Goal: Task Accomplishment & Management: Use online tool/utility

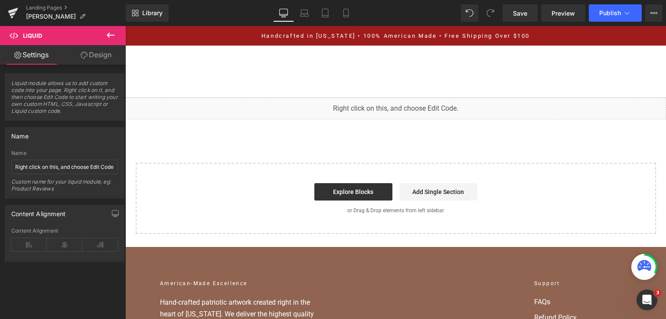
scroll to position [1267, 0]
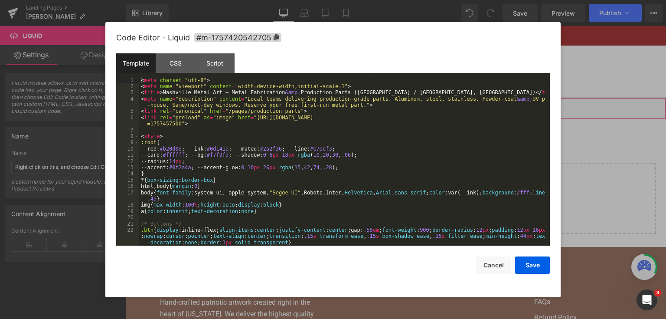
click at [264, 0] on div "You are previewing how the will restyle your page. You can not edit Elements in…" at bounding box center [333, 0] width 666 height 0
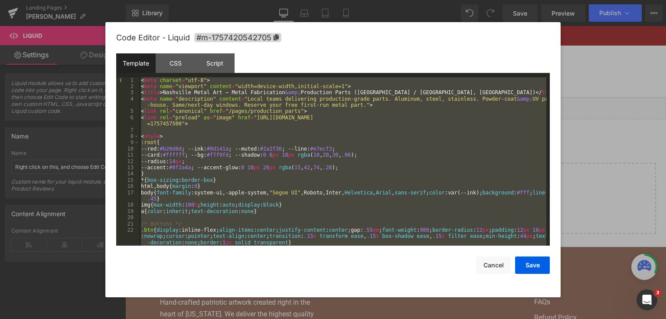
scroll to position [4455, 0]
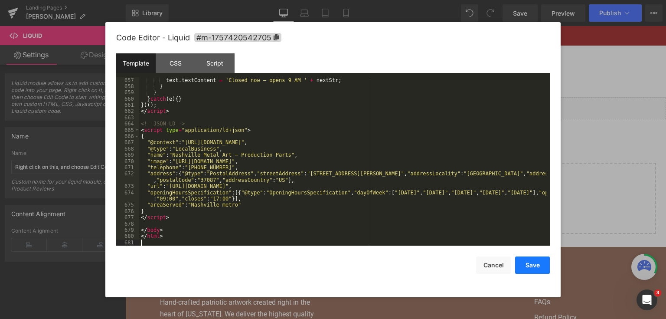
click at [534, 262] on button "Save" at bounding box center [532, 264] width 35 height 17
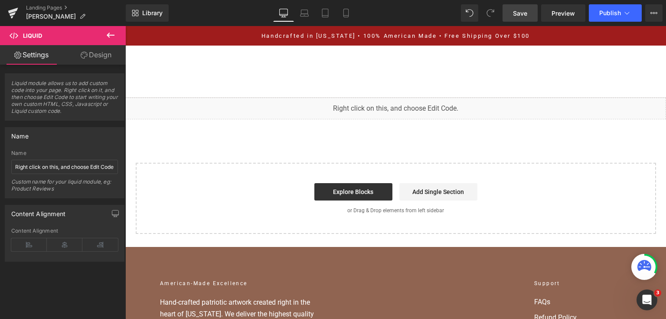
click at [515, 12] on span "Save" at bounding box center [520, 13] width 14 height 9
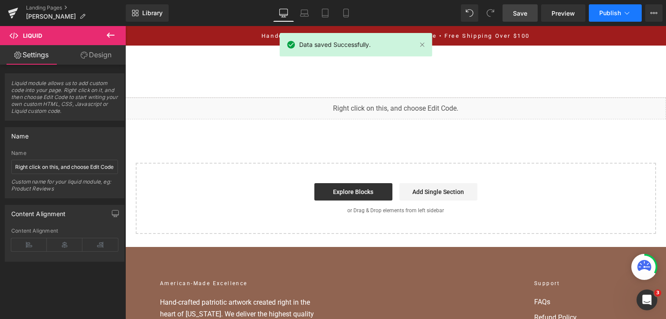
click at [596, 16] on button "Publish" at bounding box center [614, 12] width 53 height 17
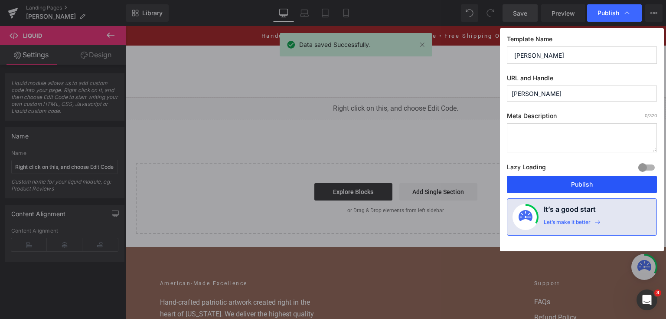
click at [546, 188] on button "Publish" at bounding box center [582, 184] width 150 height 17
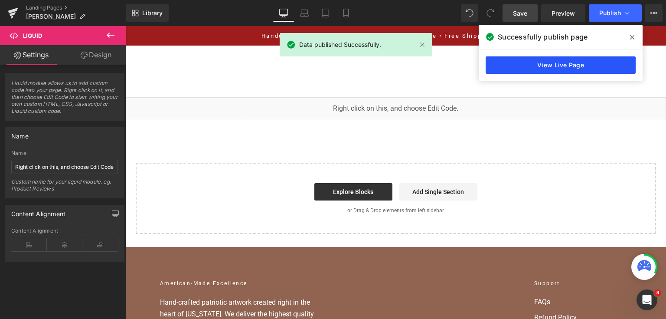
click at [544, 67] on link "View Live Page" at bounding box center [560, 64] width 150 height 17
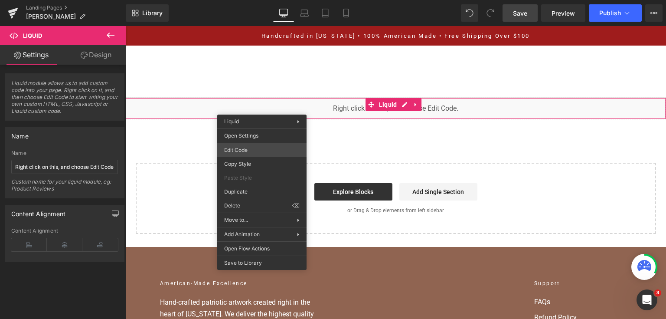
click at [259, 0] on div "You are previewing how the will restyle your page. You can not edit Elements in…" at bounding box center [333, 0] width 666 height 0
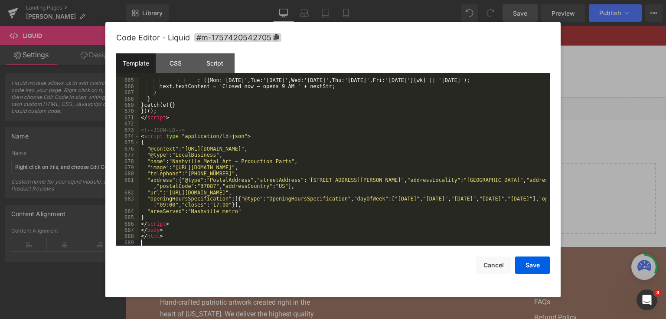
scroll to position [4518, 0]
click at [531, 268] on button "Save" at bounding box center [532, 264] width 35 height 17
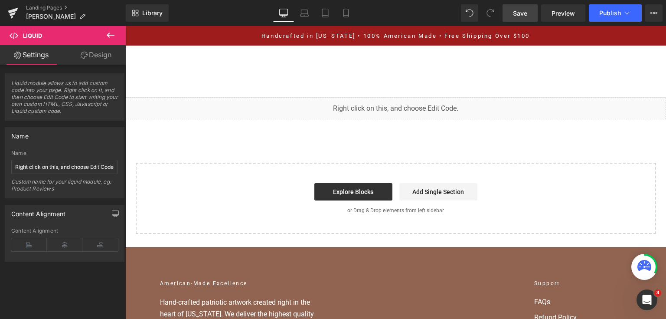
click at [515, 19] on link "Save" at bounding box center [519, 12] width 35 height 17
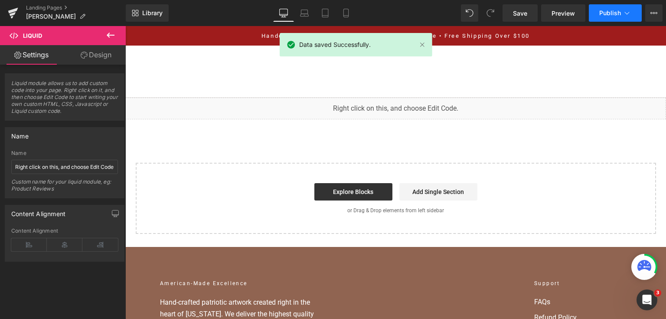
click at [603, 19] on button "Publish" at bounding box center [614, 12] width 53 height 17
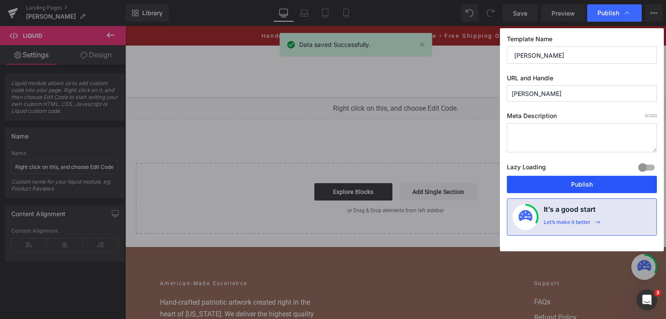
click at [581, 178] on button "Publish" at bounding box center [582, 184] width 150 height 17
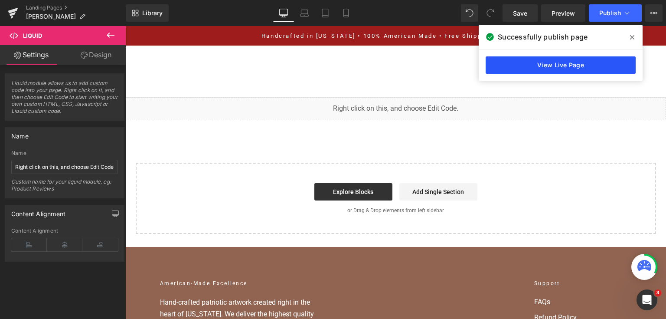
click at [505, 62] on link "View Live Page" at bounding box center [560, 64] width 150 height 17
